Goal: Task Accomplishment & Management: Manage account settings

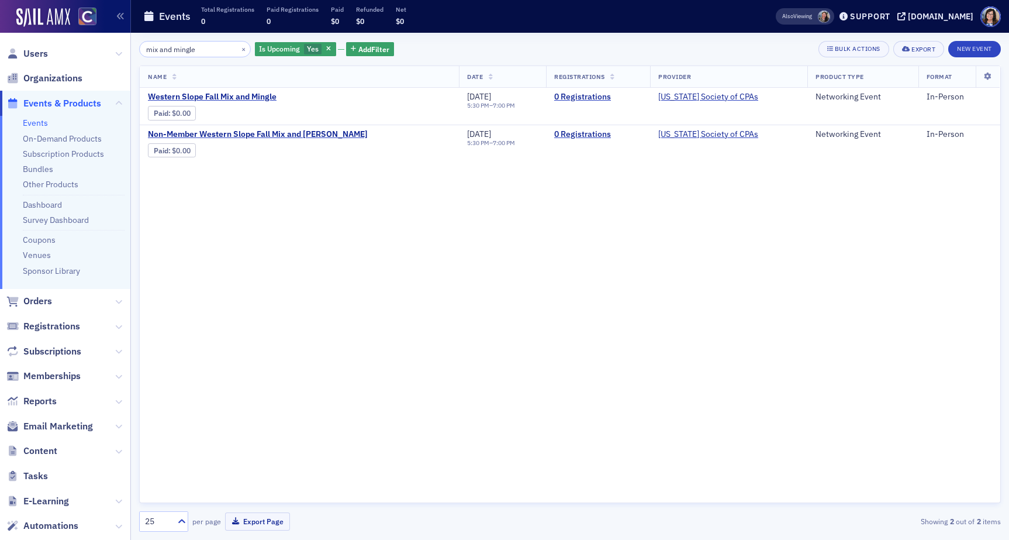
drag, startPoint x: 208, startPoint y: 47, endPoint x: 107, endPoint y: 48, distance: 101.2
click at [107, 48] on div "Users Organizations Events & Products Events On-Demand Products Subscription Pr…" at bounding box center [504, 270] width 1009 height 540
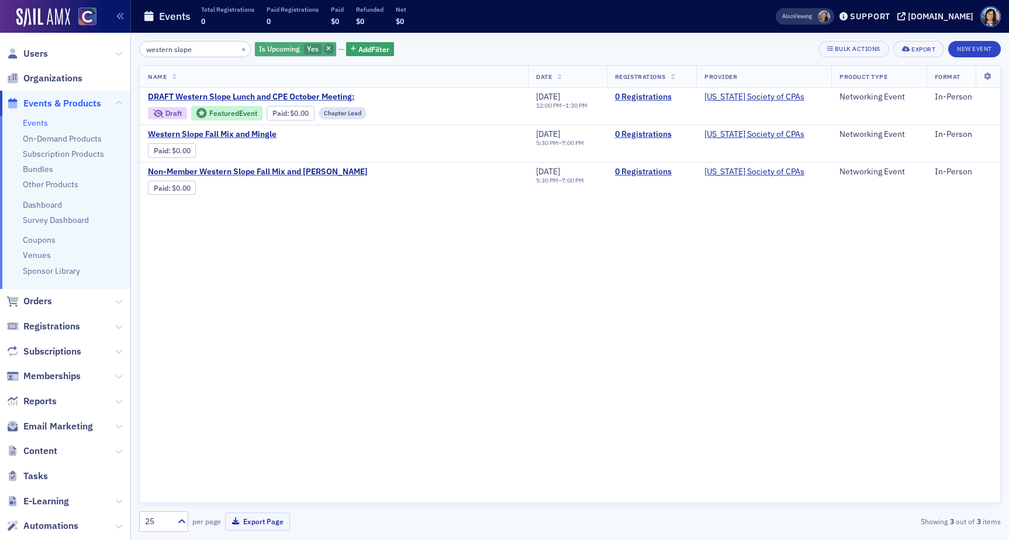
type input "western slope"
click at [324, 47] on span "button" at bounding box center [329, 49] width 11 height 11
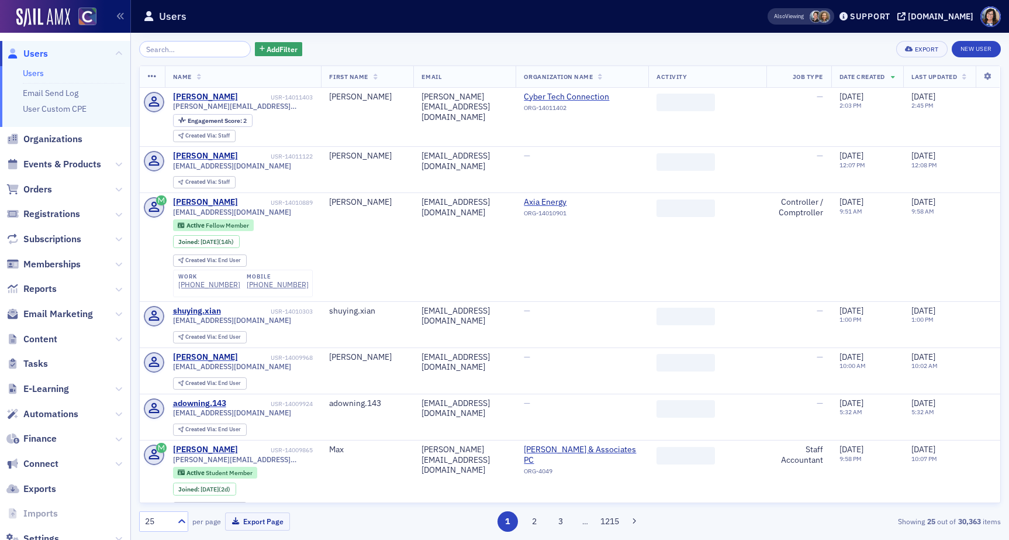
click at [178, 47] on input "search" at bounding box center [195, 49] width 112 height 16
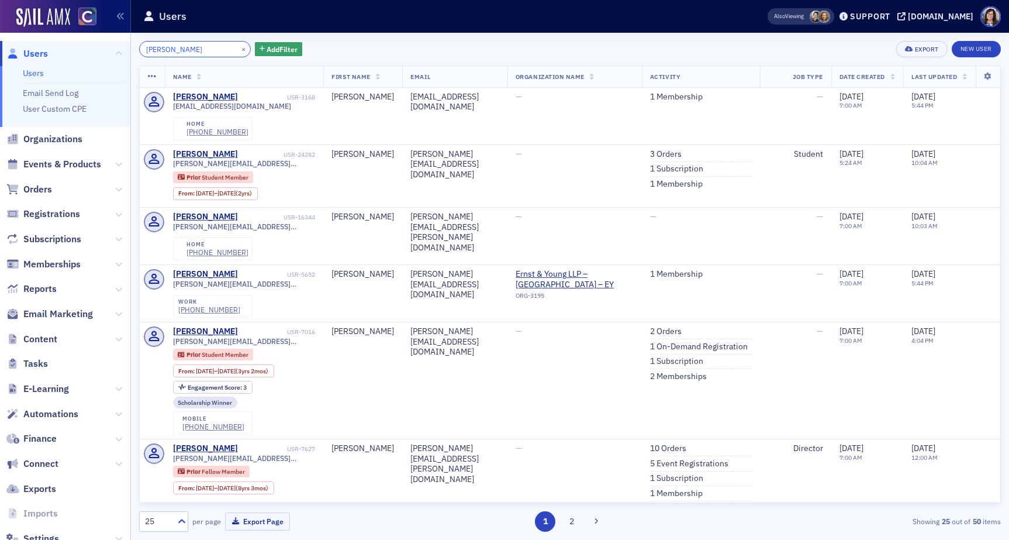
click at [183, 51] on input "[PERSON_NAME]" at bounding box center [195, 49] width 112 height 16
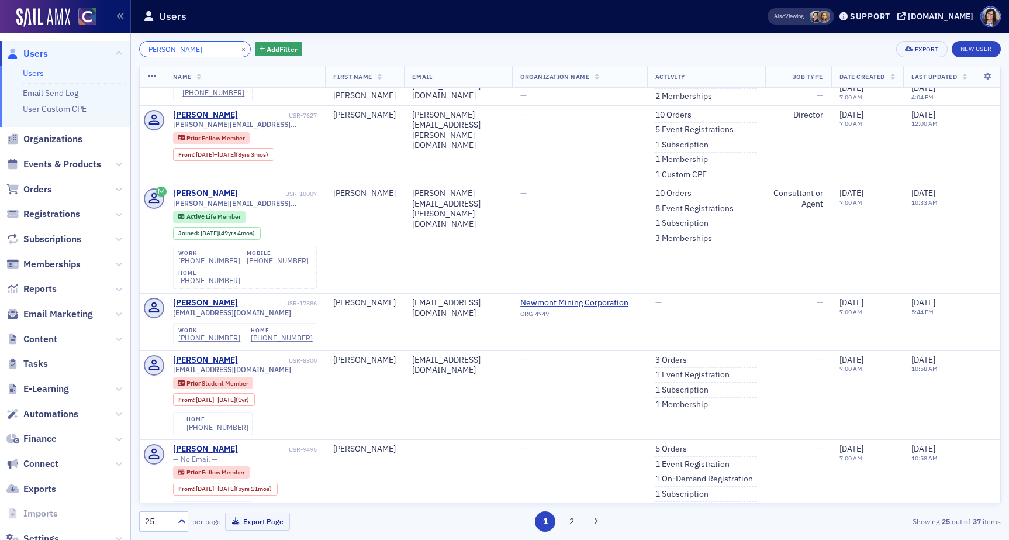
scroll to position [516, 0]
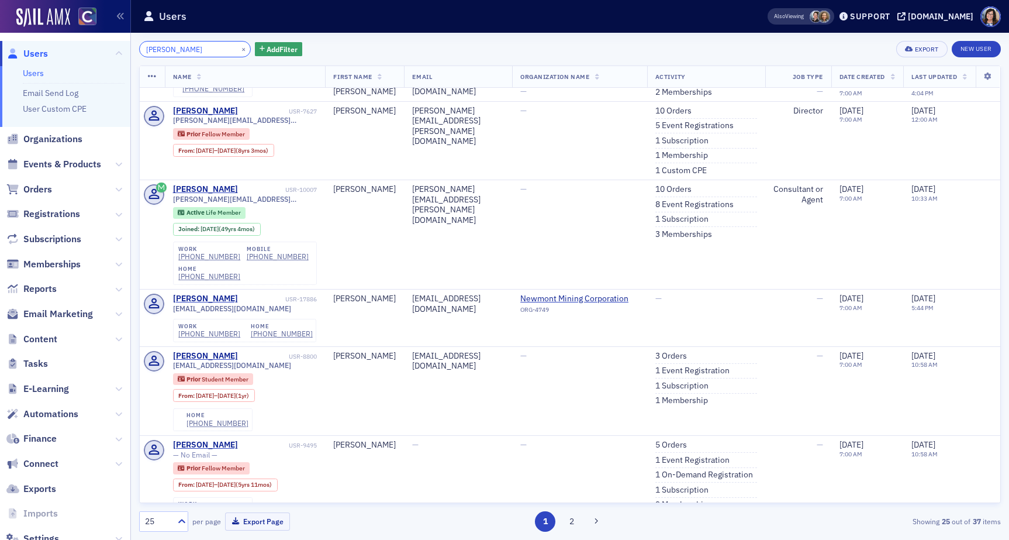
type input "[PERSON_NAME]"
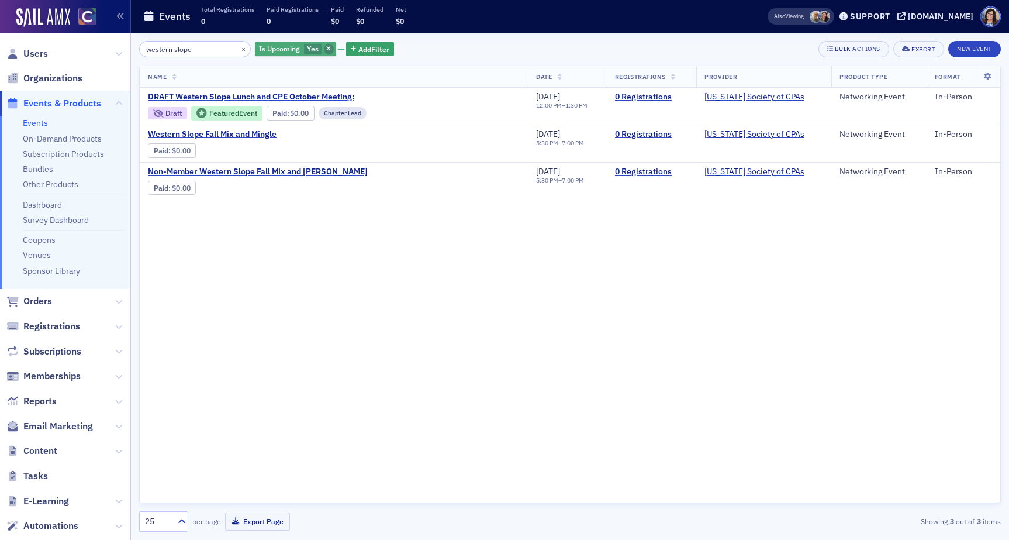
click at [326, 46] on icon "button" at bounding box center [328, 49] width 5 height 6
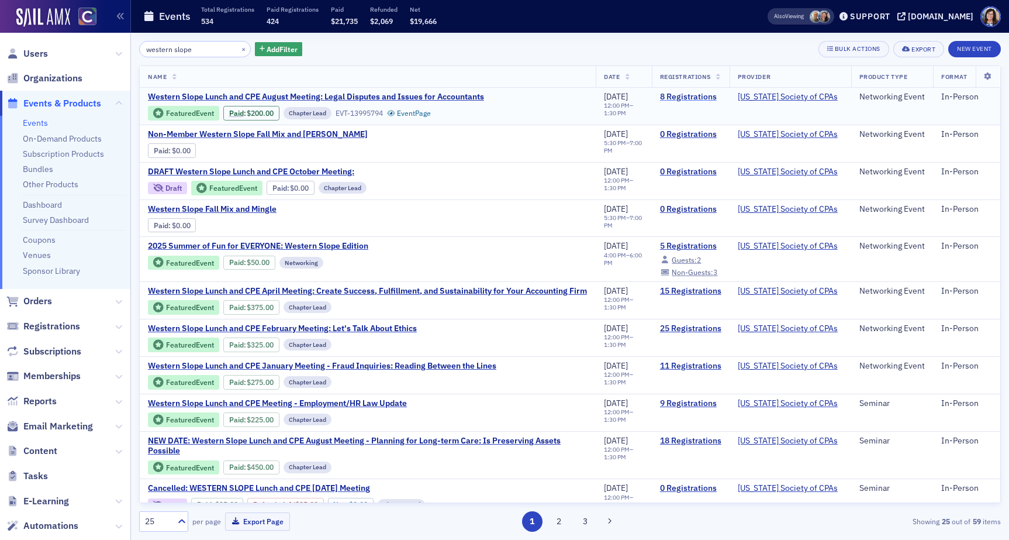
click at [682, 94] on link "8 Registrations" at bounding box center [690, 97] width 61 height 11
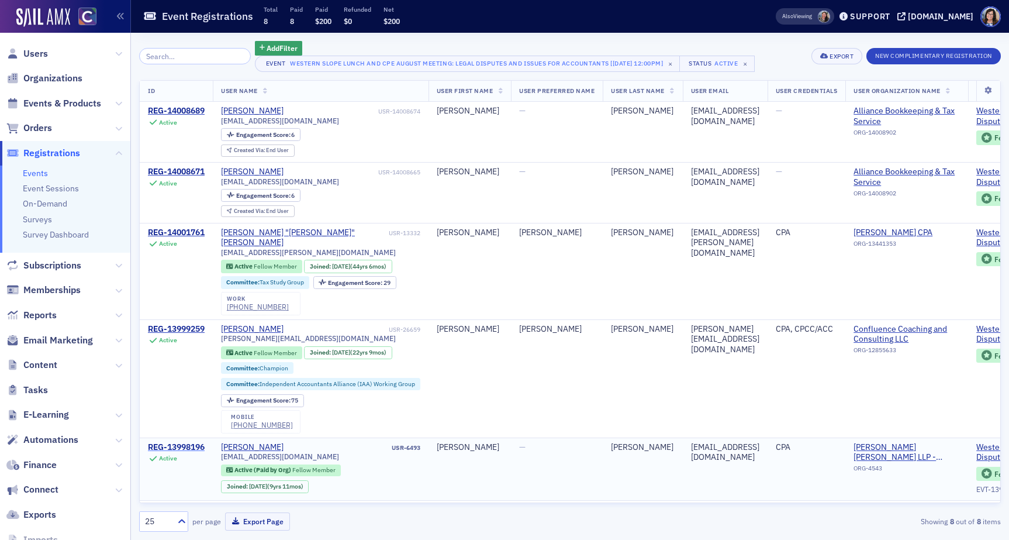
click at [191, 442] on div "REG-13998196" at bounding box center [176, 447] width 57 height 11
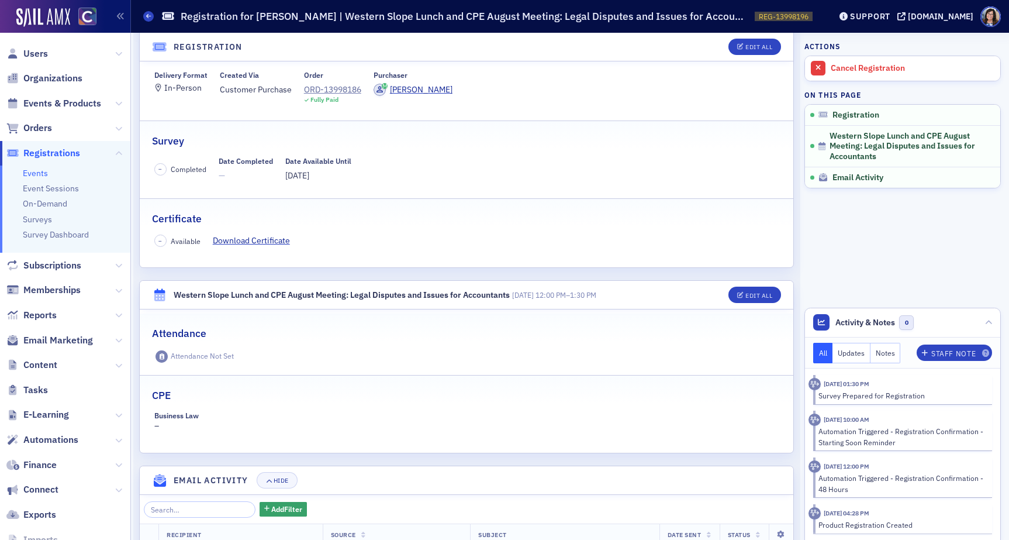
scroll to position [130, 0]
click at [751, 297] on div "Edit All" at bounding box center [758, 295] width 27 height 6
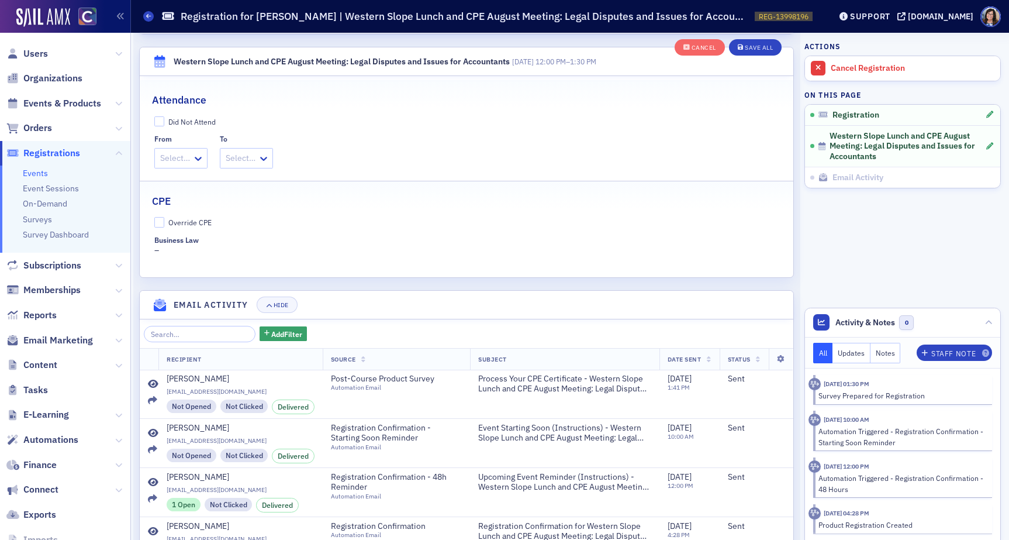
scroll to position [404, 0]
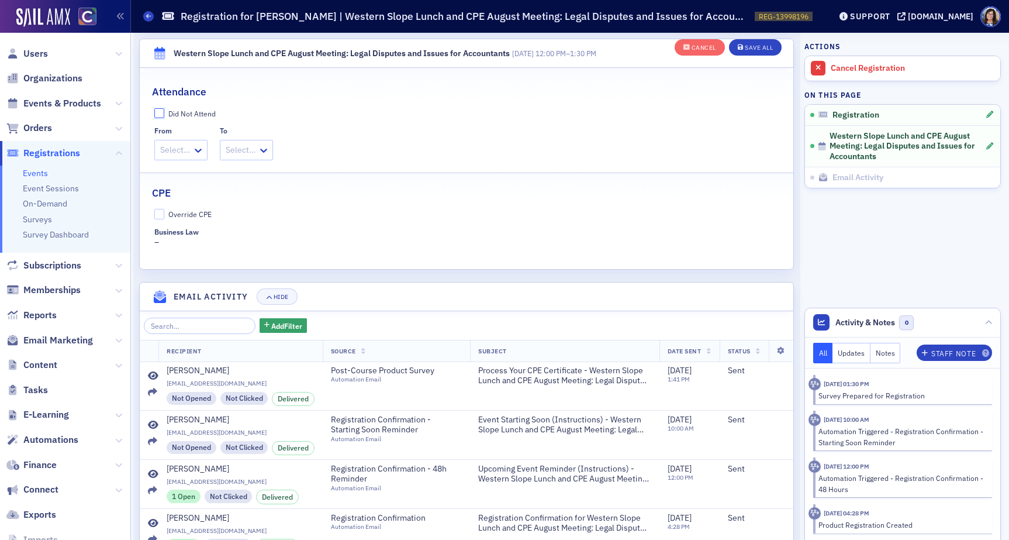
click at [158, 118] on input "Did Not Attend" at bounding box center [159, 113] width 11 height 11
checkbox input "true"
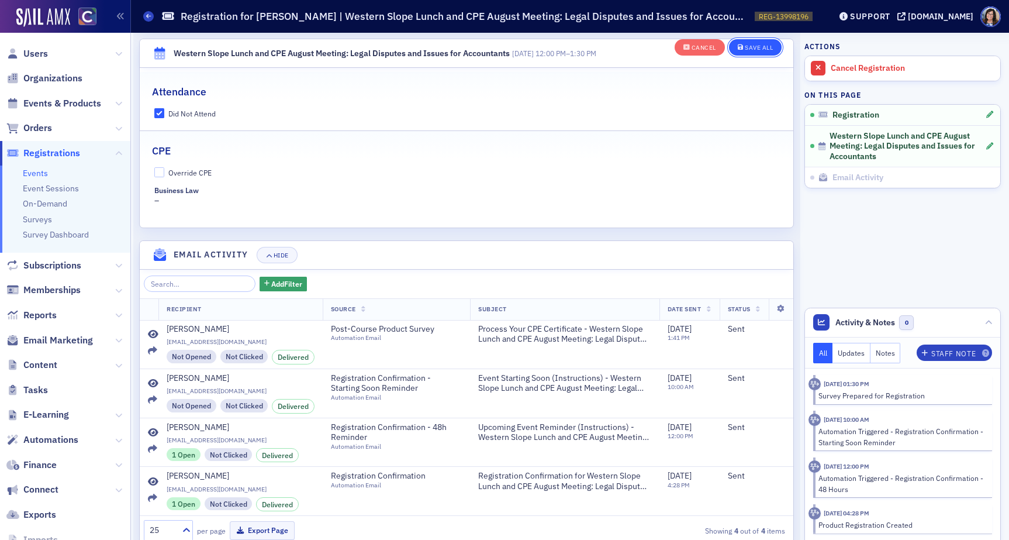
click at [747, 51] on div "Save All" at bounding box center [759, 47] width 28 height 6
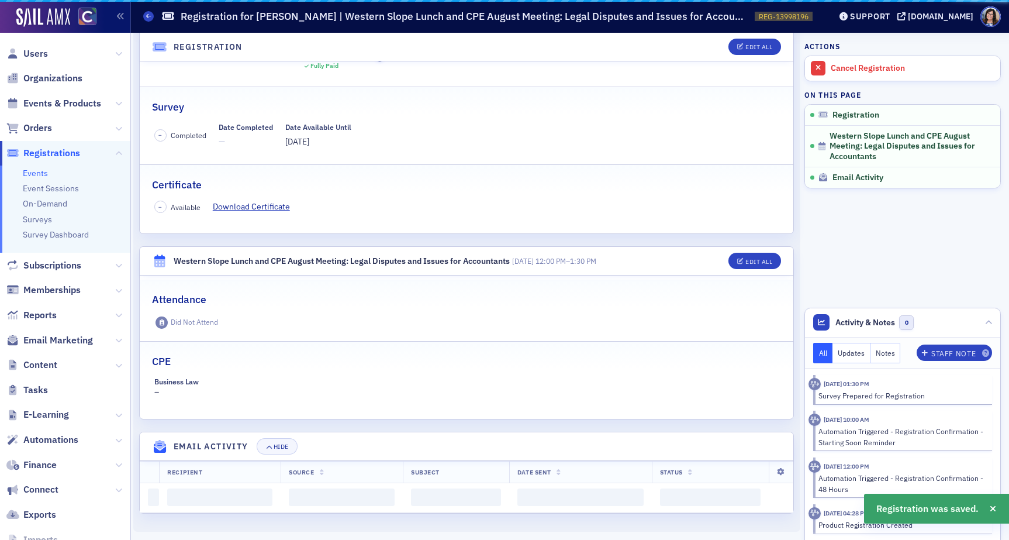
scroll to position [386, 0]
